Goal: Task Accomplishment & Management: Manage account settings

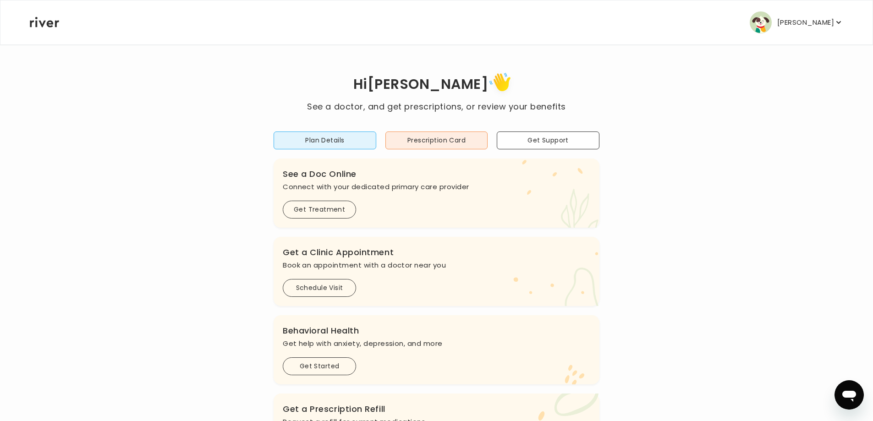
click at [795, 27] on p "[PERSON_NAME]" at bounding box center [805, 22] width 57 height 13
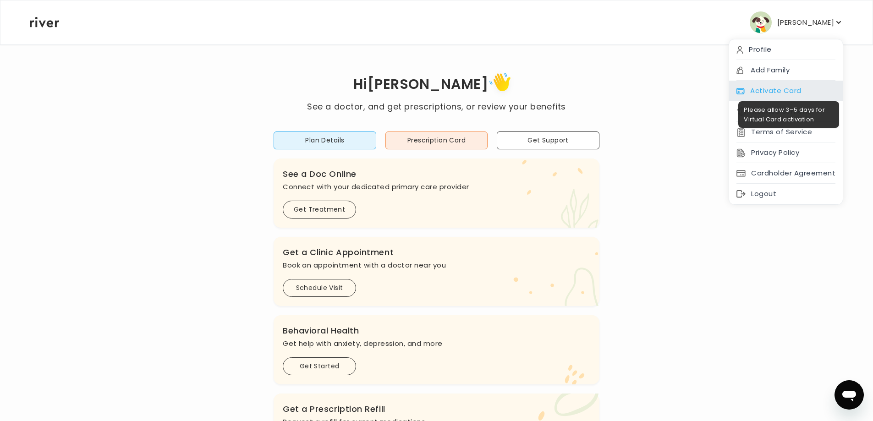
click at [790, 94] on span at bounding box center [786, 94] width 114 height 0
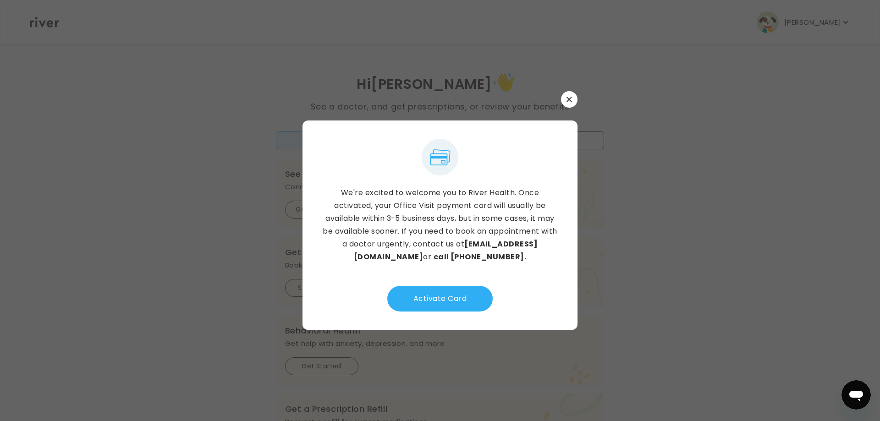
click at [567, 97] on icon "button" at bounding box center [568, 99] width 5 height 5
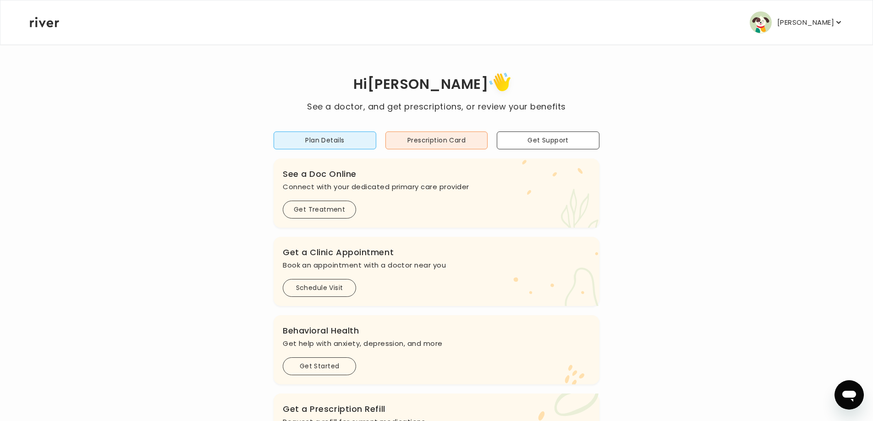
click at [836, 24] on icon "button" at bounding box center [838, 22] width 5 height 3
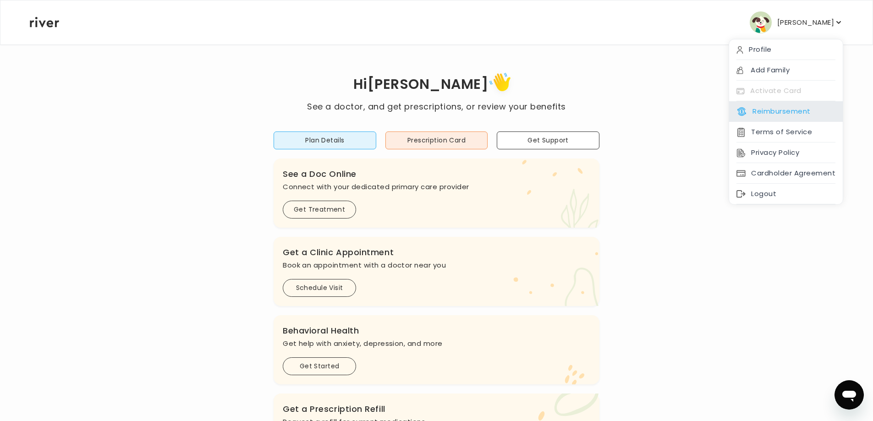
click at [778, 118] on button "Reimbursement" at bounding box center [773, 111] width 74 height 13
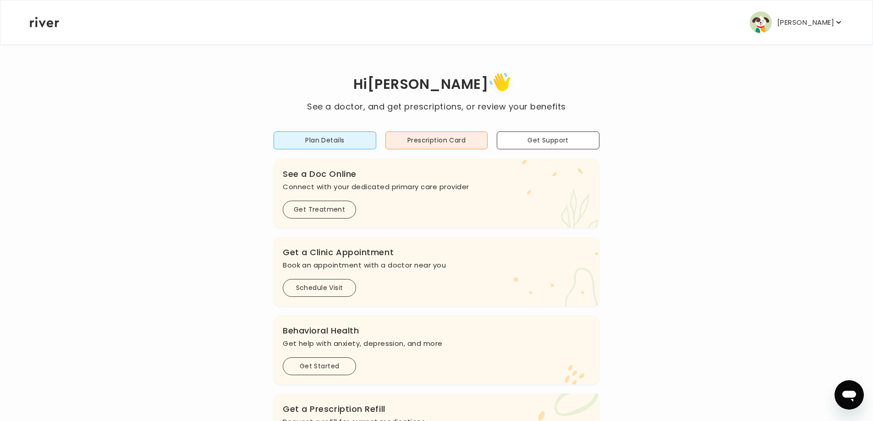
click at [817, 26] on p "[PERSON_NAME]" at bounding box center [805, 22] width 57 height 13
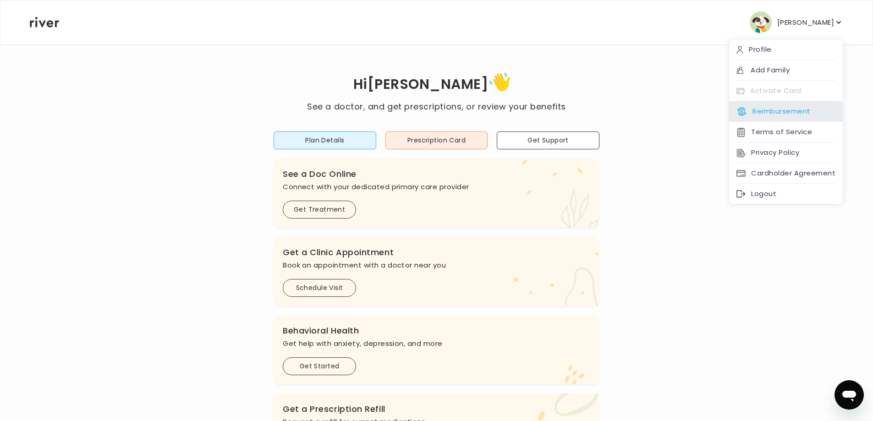
click at [779, 118] on button "Reimbursement" at bounding box center [773, 111] width 74 height 13
